Goal: Task Accomplishment & Management: Use online tool/utility

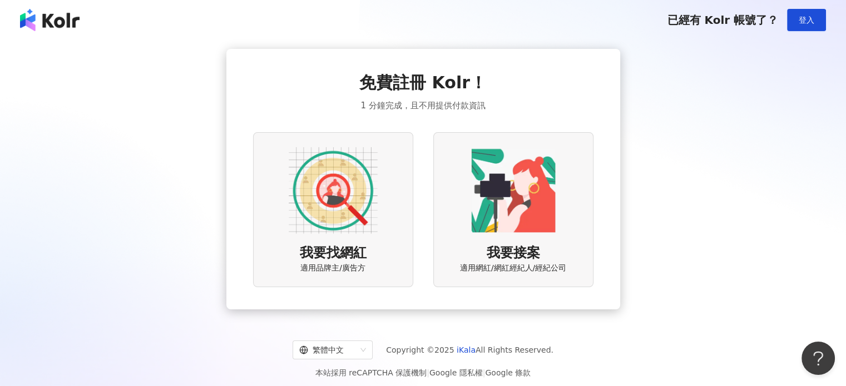
click at [337, 198] on img at bounding box center [333, 190] width 89 height 89
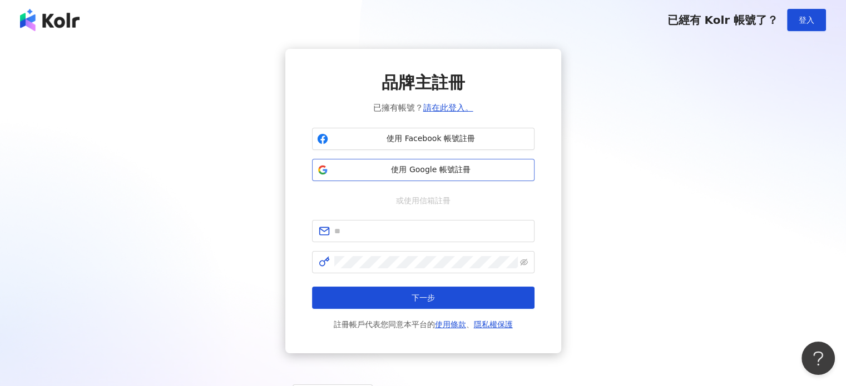
click at [454, 174] on span "使用 Google 帳號註冊" at bounding box center [430, 170] width 197 height 11
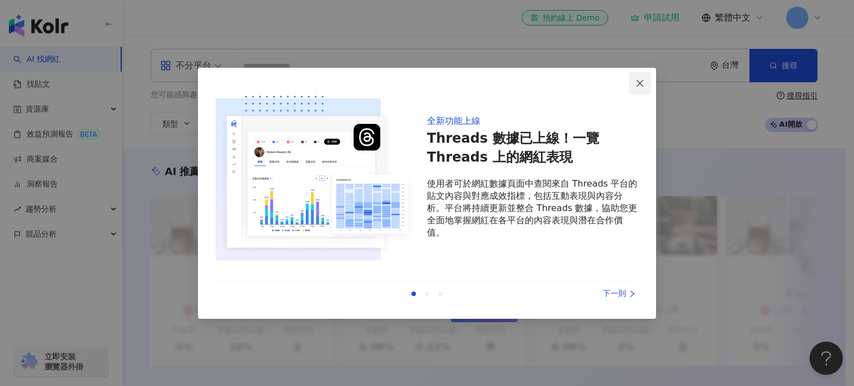
click at [640, 83] on icon "close" at bounding box center [639, 83] width 9 height 9
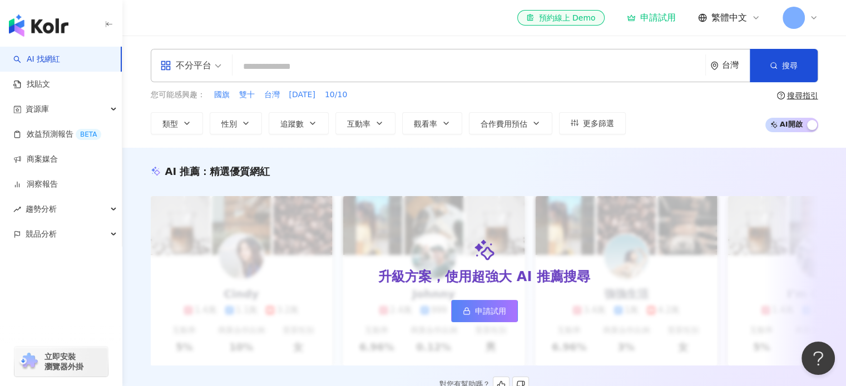
click at [694, 250] on div "升級方案，使用超強大 AI 推薦搜尋 申請試用" at bounding box center [484, 281] width 667 height 170
drag, startPoint x: 843, startPoint y: 82, endPoint x: 849, endPoint y: 133, distance: 51.5
click at [845, 133] on html "AI 找網紅 找貼文 資源庫 效益預測報告 BETA 商案媒合 洞察報告 趨勢分析 競品分析 立即安裝 瀏覽器外掛 el-icon-cs 預約線上 Demo …" at bounding box center [423, 193] width 846 height 386
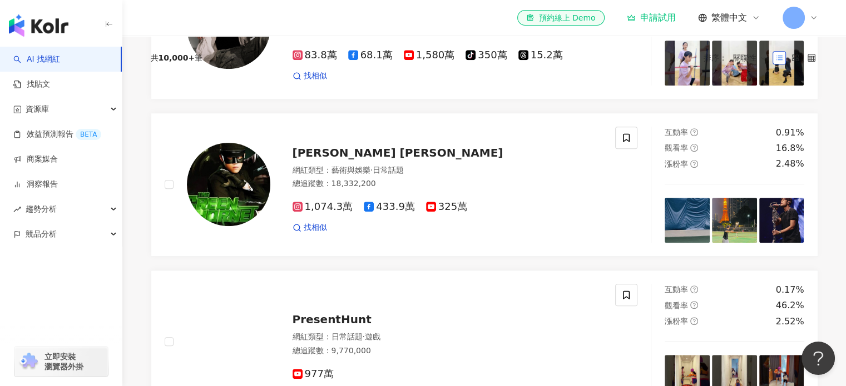
scroll to position [265, 0]
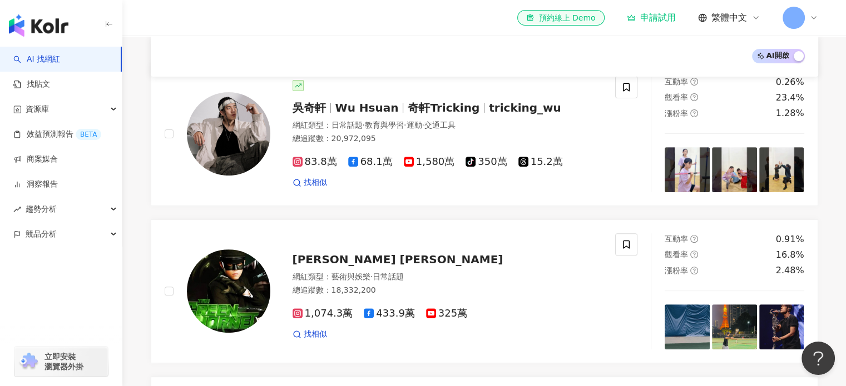
scroll to position [380, 0]
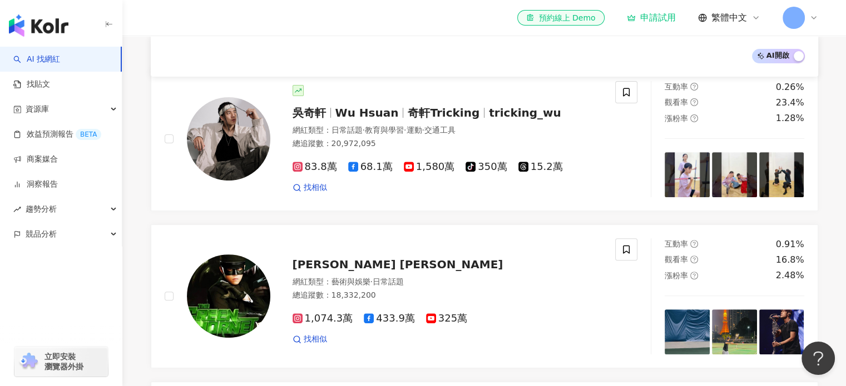
click at [842, 62] on main "不分平台 台灣 搜尋 您可能感興趣： 國旗 雙十 台灣 [DATE] 10/10 類型 性別 追蹤數 互動率 觀看率 合作費用預估 更多篩選 搜尋指引 AI …" at bounding box center [483, 355] width 723 height 1398
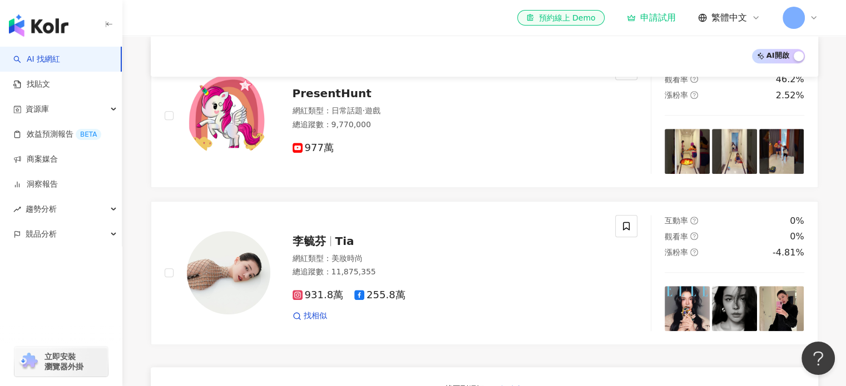
scroll to position [307, 0]
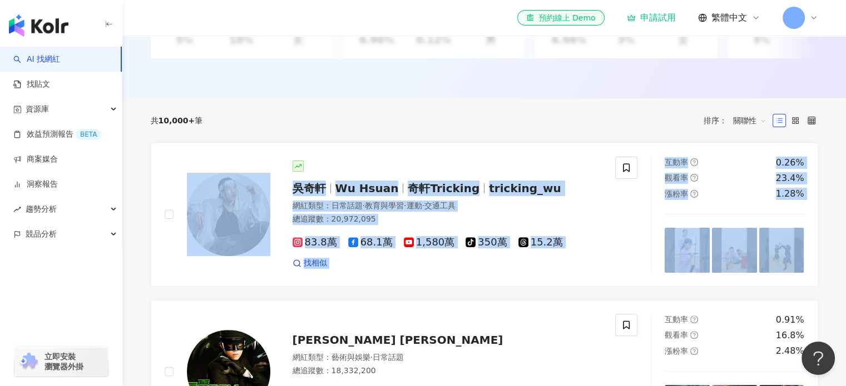
drag, startPoint x: 810, startPoint y: 138, endPoint x: 578, endPoint y: 174, distance: 235.2
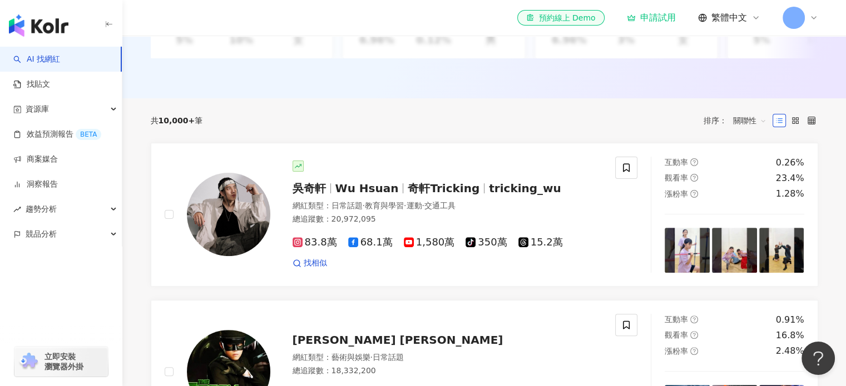
click at [536, 113] on div "共 10,000+ 筆 排序： 關聯性" at bounding box center [484, 120] width 667 height 44
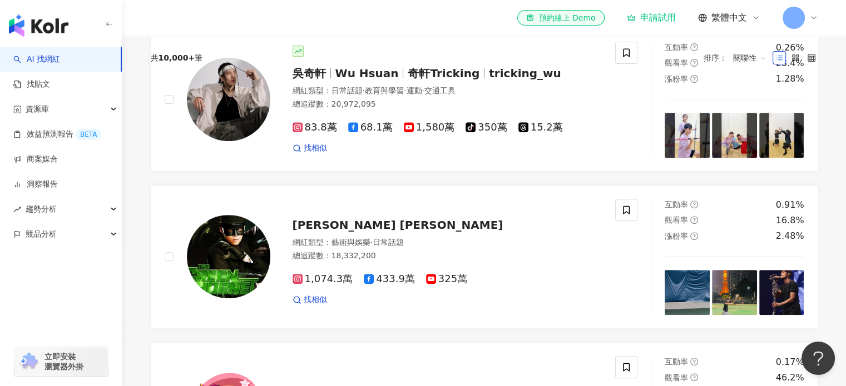
scroll to position [217, 0]
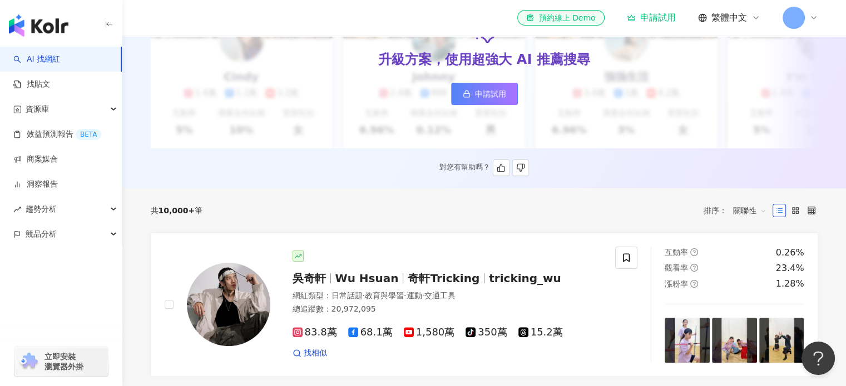
click at [824, 136] on div "AI 推薦 ： 精選優質網紅 升級方案，使用超強大 AI 推薦搜尋 申請試用 Cindy 1.4萬 1.1萬 3.2萬 互動率 5% 商業合作比例 10% 受…" at bounding box center [484, 61] width 712 height 229
drag, startPoint x: 824, startPoint y: 136, endPoint x: 824, endPoint y: 65, distance: 71.2
click at [824, 65] on div "AI 推薦 ： 精選優質網紅 升級方案，使用超強大 AI 推薦搜尋 申請試用 Cindy 1.4萬 1.1萬 3.2萬 互動率 5% 商業合作比例 10% 受…" at bounding box center [484, 61] width 712 height 229
